Goal: Transaction & Acquisition: Purchase product/service

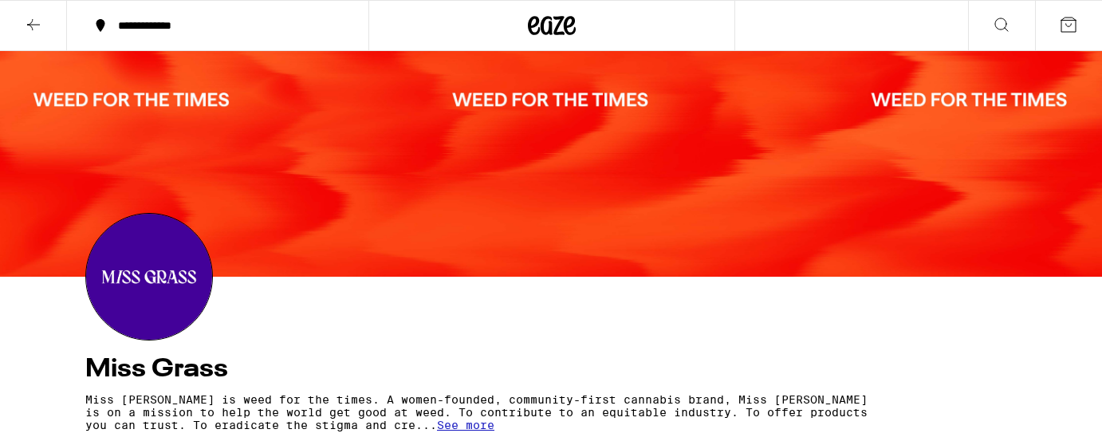
click at [41, 29] on icon at bounding box center [33, 24] width 19 height 19
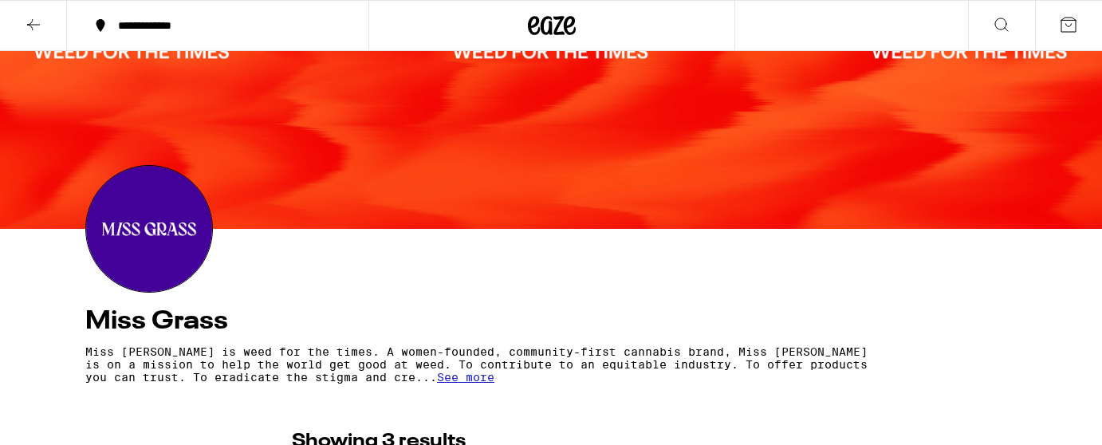
scroll to position [73, 0]
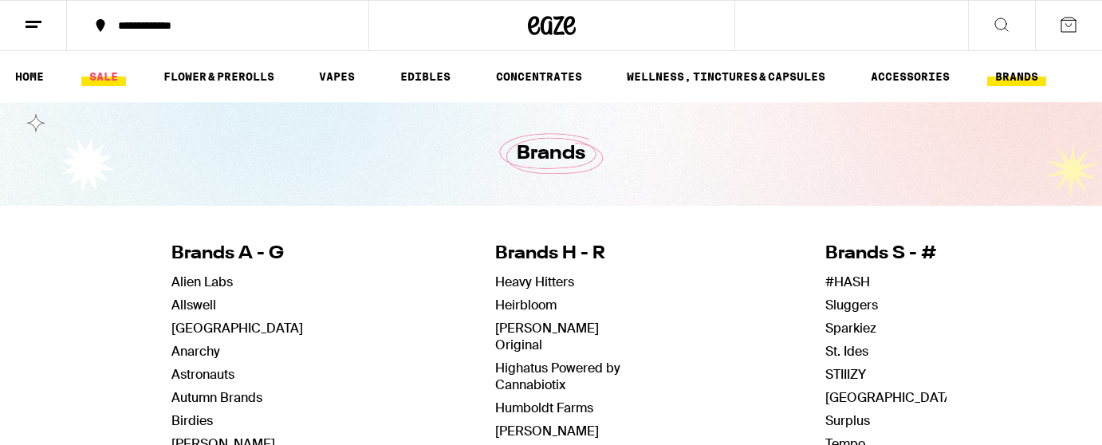
click at [109, 79] on link "SALE" at bounding box center [103, 76] width 45 height 19
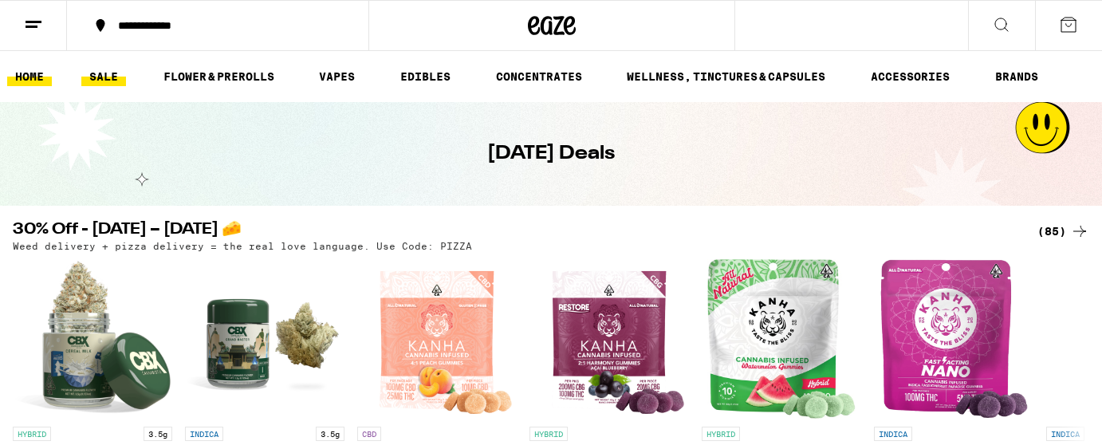
click at [45, 73] on link "HOME" at bounding box center [29, 76] width 45 height 19
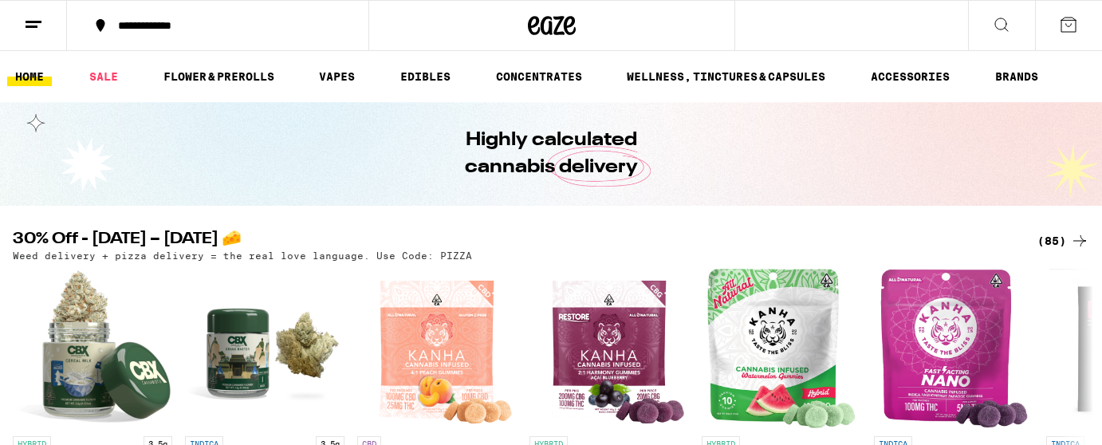
click at [26, 22] on line at bounding box center [34, 22] width 16 height 0
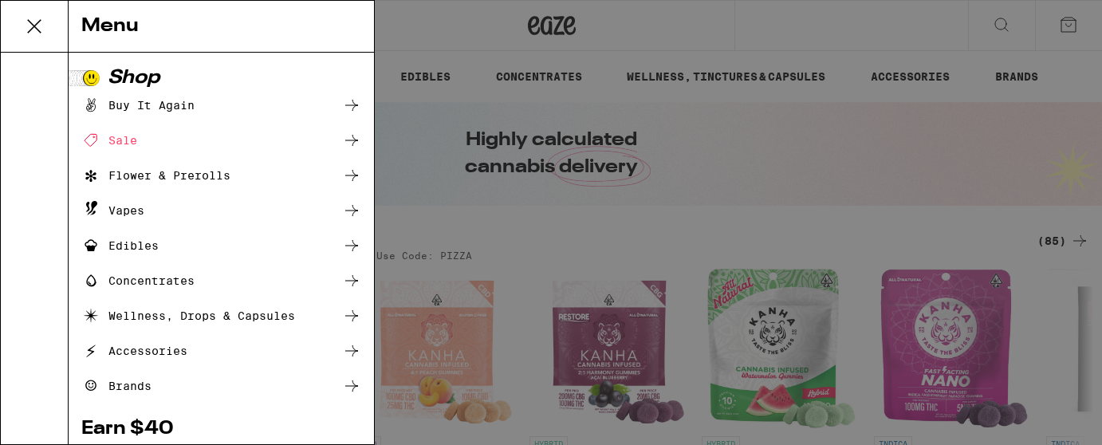
drag, startPoint x: 26, startPoint y: 21, endPoint x: 33, endPoint y: 26, distance: 9.1
click at [913, 44] on div "Menu Shop Buy It Again Sale Flower & Prerolls Vapes Edibles Concentrates Wellne…" at bounding box center [551, 222] width 1102 height 445
click at [33, 26] on div "Menu Shop Buy It Again Sale Flower & Prerolls Vapes Edibles Concentrates Wellne…" at bounding box center [551, 222] width 1102 height 445
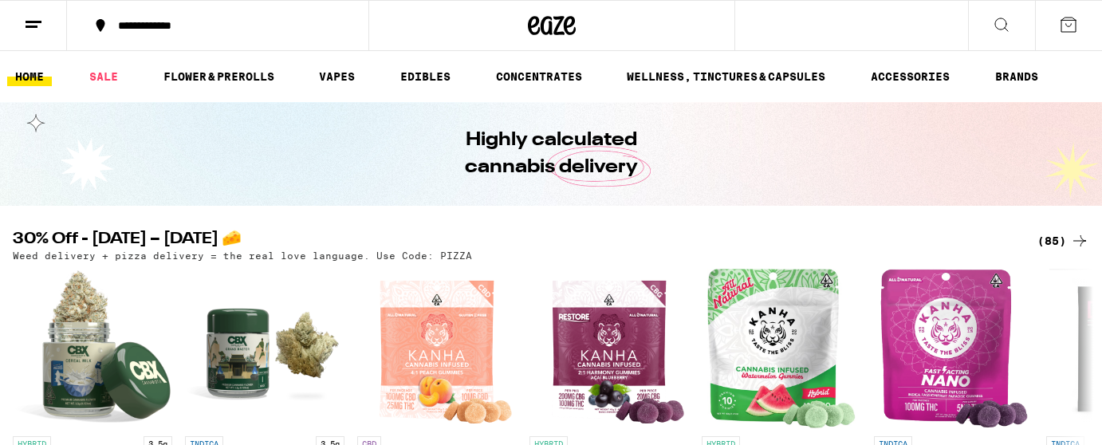
click at [1063, 28] on div "Menu Shop Buy It Again Sale Flower & Prerolls Vapes Edibles Concentrates Wellne…" at bounding box center [551, 222] width 1102 height 445
click at [1062, 29] on icon at bounding box center [1068, 24] width 19 height 19
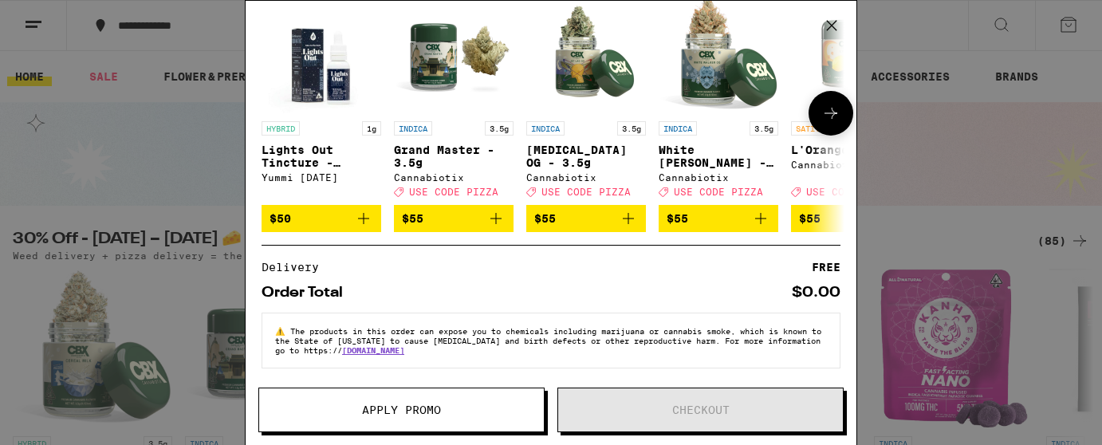
scroll to position [107, 0]
click at [498, 214] on icon "Add to bag" at bounding box center [496, 218] width 19 height 19
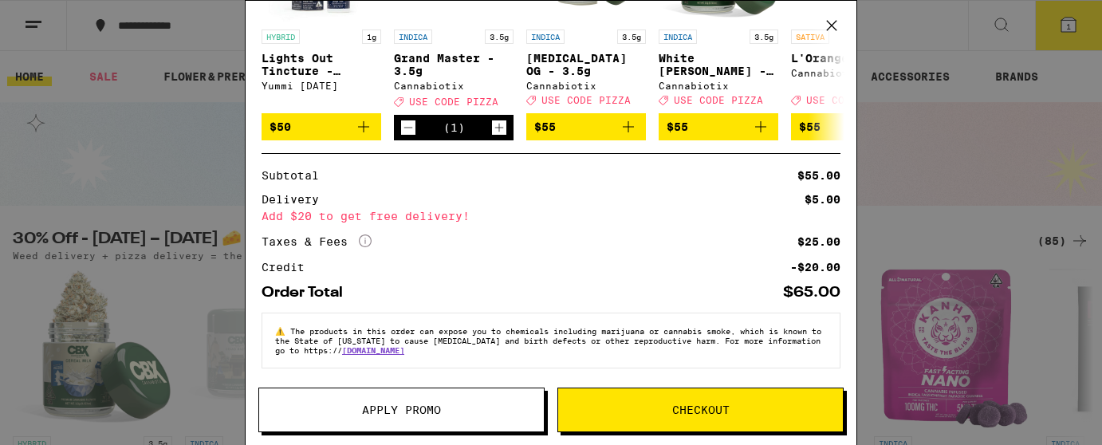
scroll to position [258, 0]
click at [412, 124] on icon "Decrement" at bounding box center [408, 127] width 14 height 19
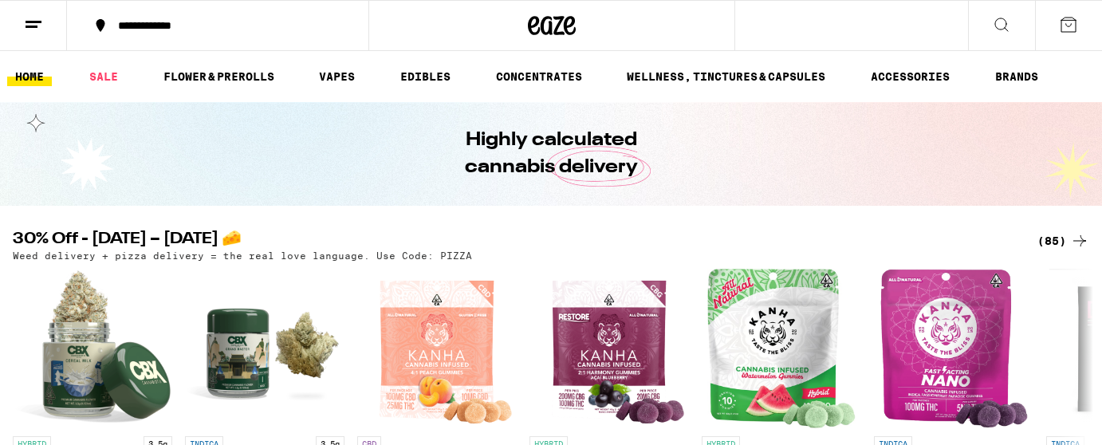
click at [1063, 239] on icon at bounding box center [1079, 240] width 19 height 19
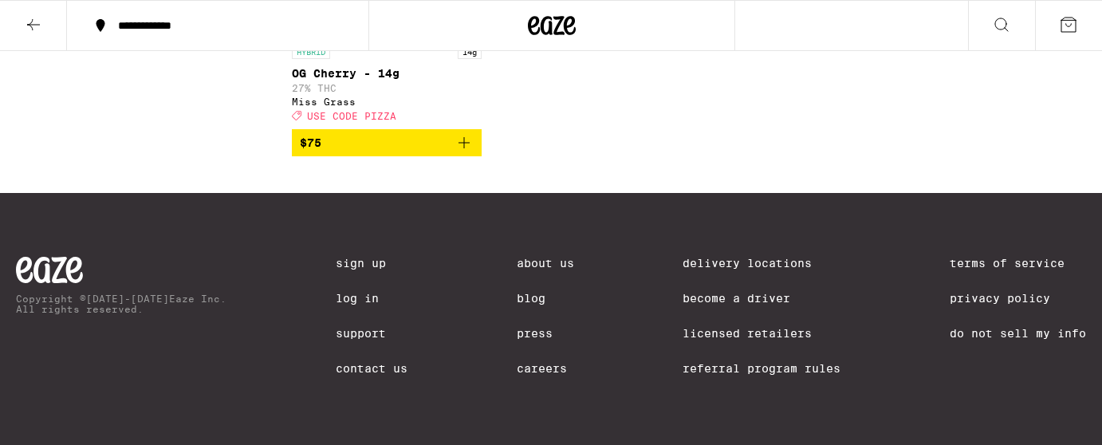
scroll to position [6870, 0]
